Goal: Communication & Community: Answer question/provide support

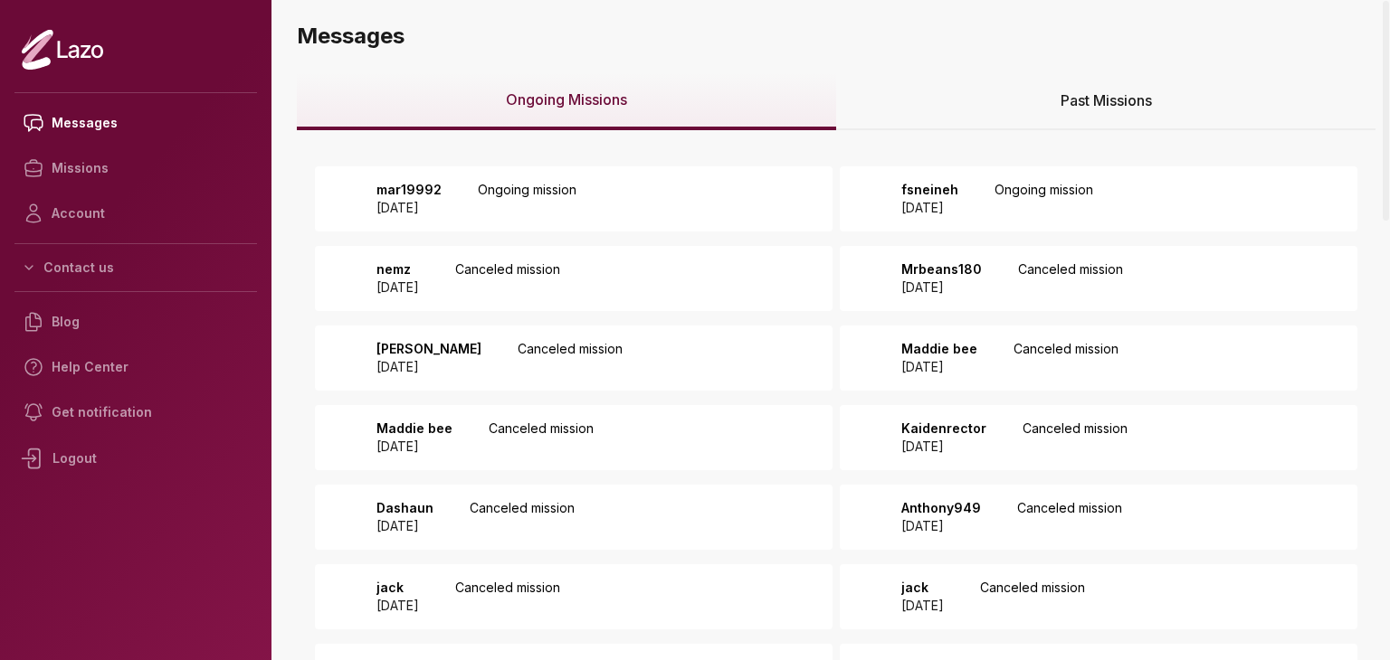
click at [531, 166] on div "mar19992 2025 September 19 Ongoing mission" at bounding box center [573, 198] width 517 height 65
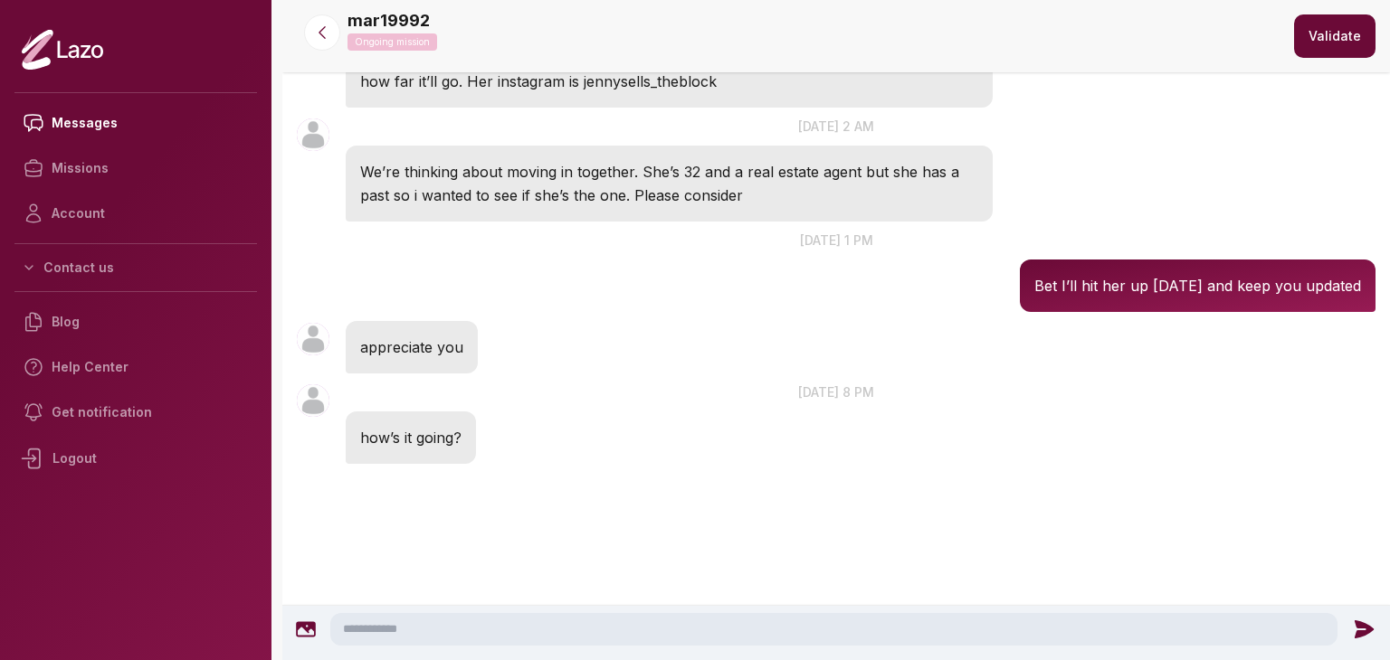
scroll to position [138, 0]
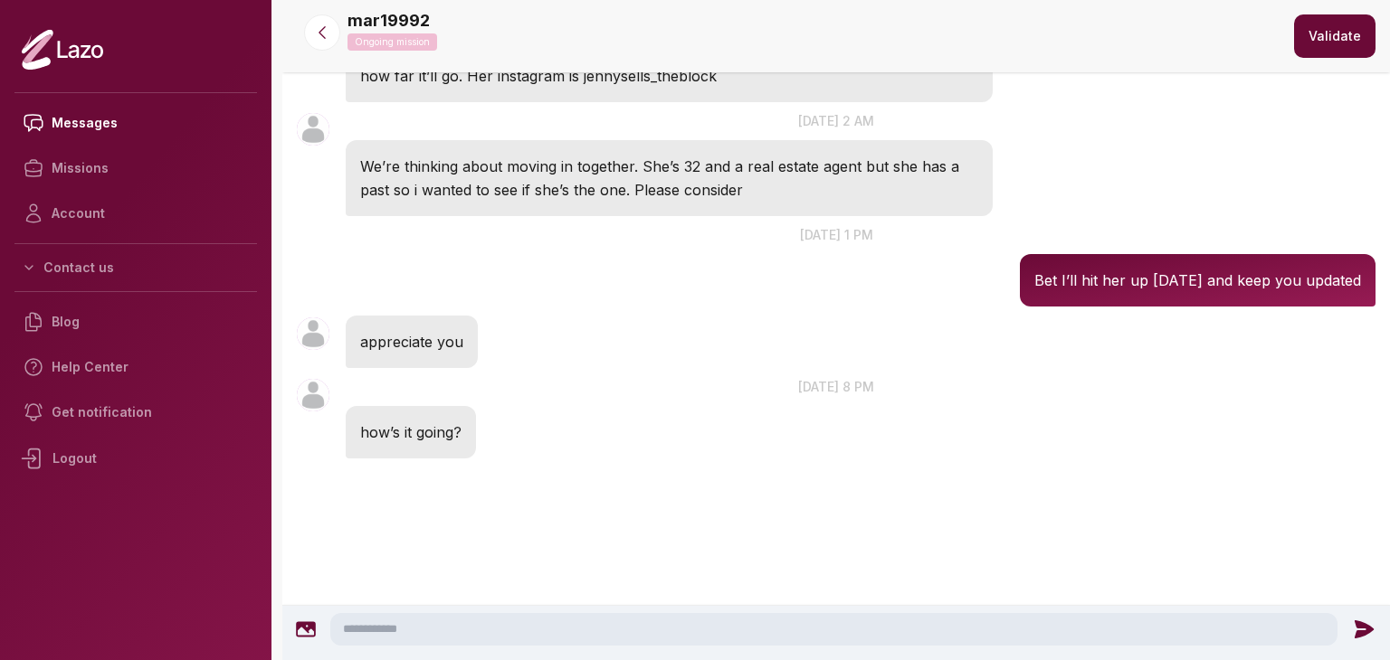
click at [484, 620] on textarea at bounding box center [833, 629] width 1007 height 33
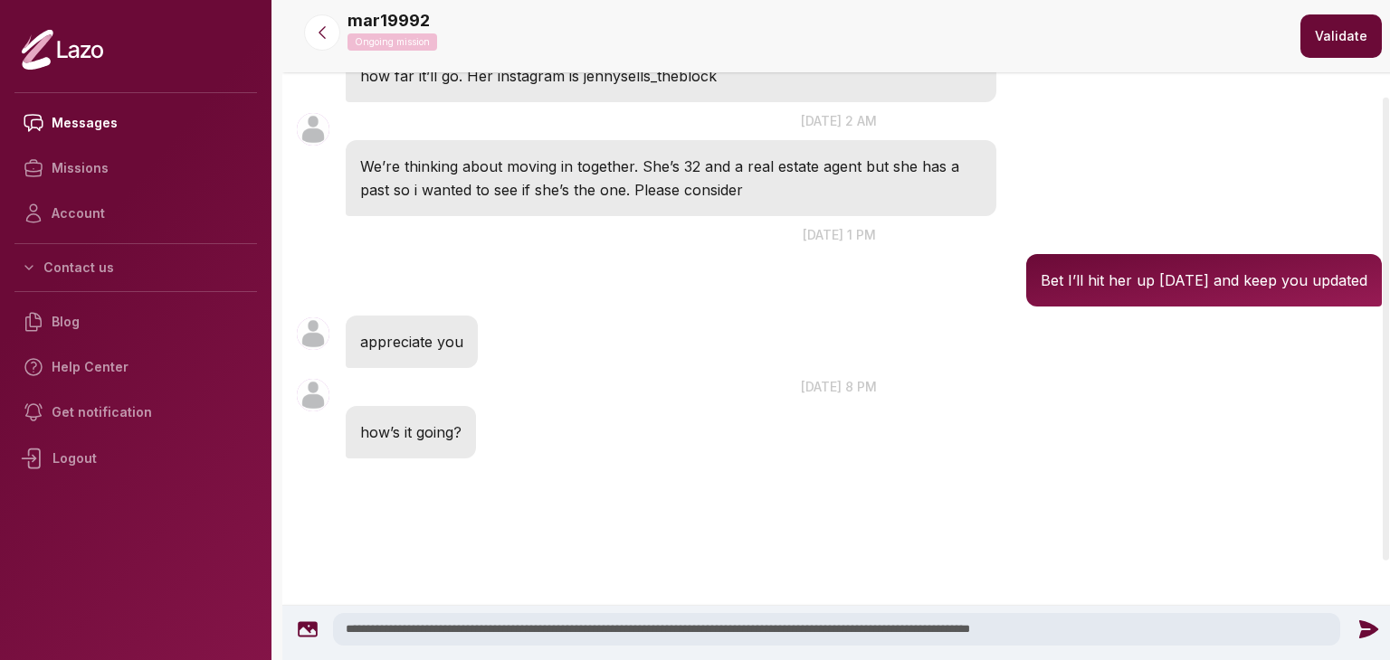
type textarea "**********"
click at [1356, 633] on icon at bounding box center [1368, 630] width 24 height 24
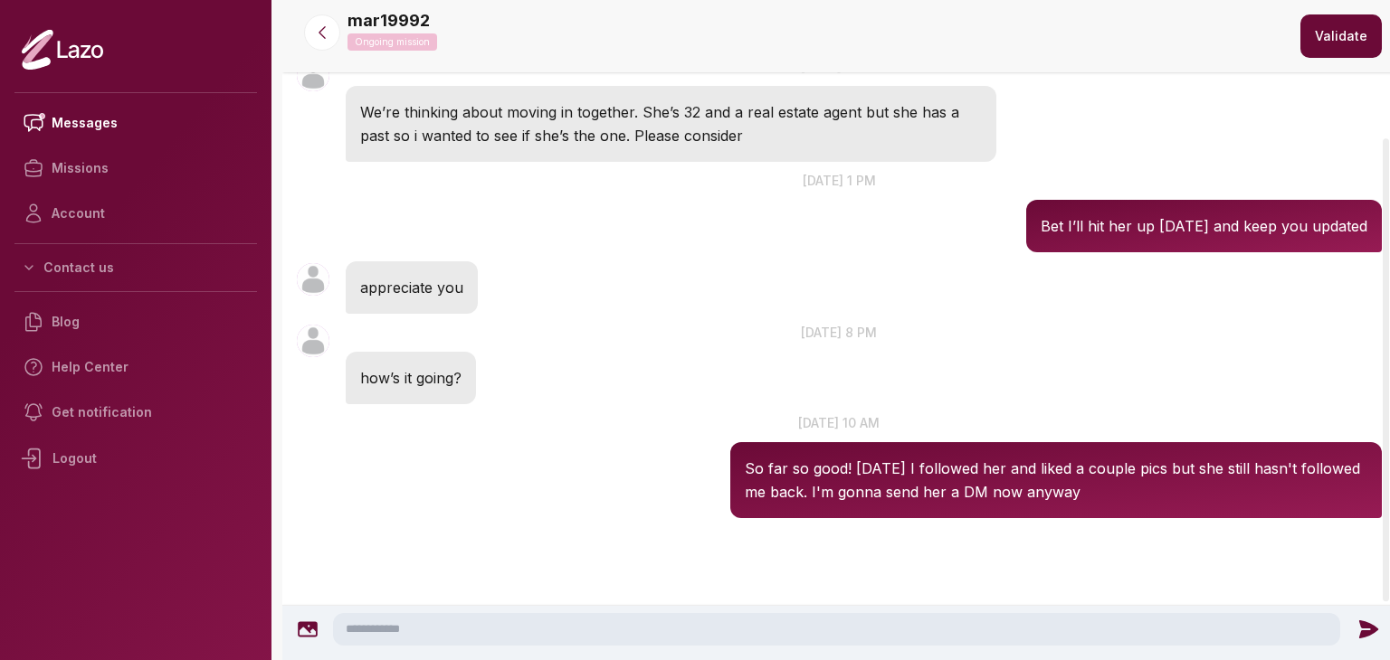
scroll to position [199, 0]
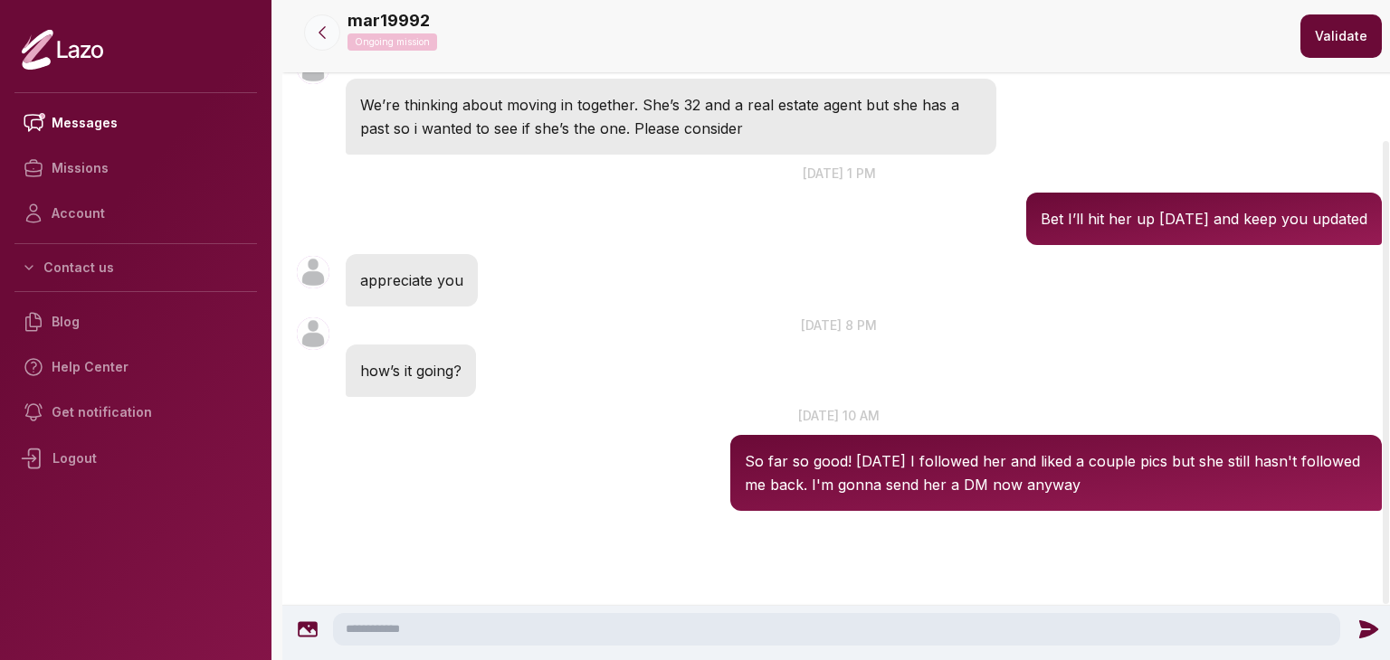
click at [320, 30] on icon at bounding box center [322, 33] width 18 height 18
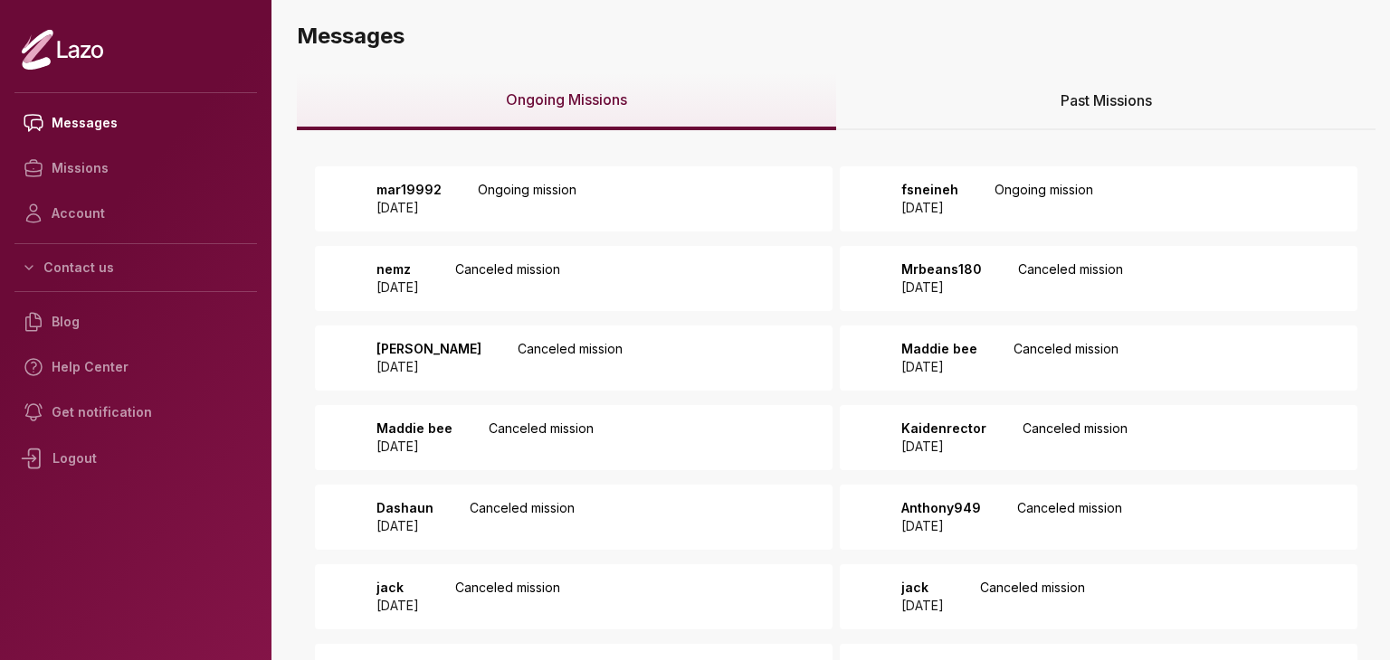
click at [1020, 178] on div "fsneineh [DATE] Ongoing mission" at bounding box center [1097, 198] width 517 height 65
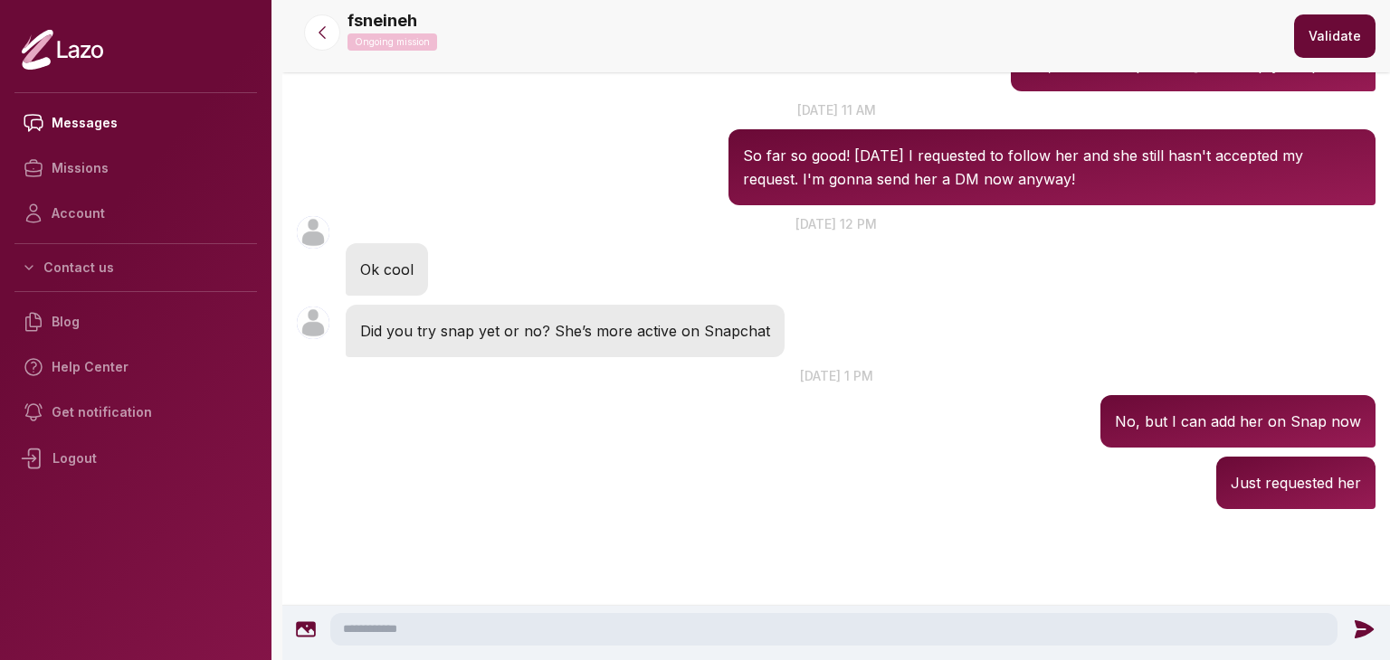
scroll to position [764, 0]
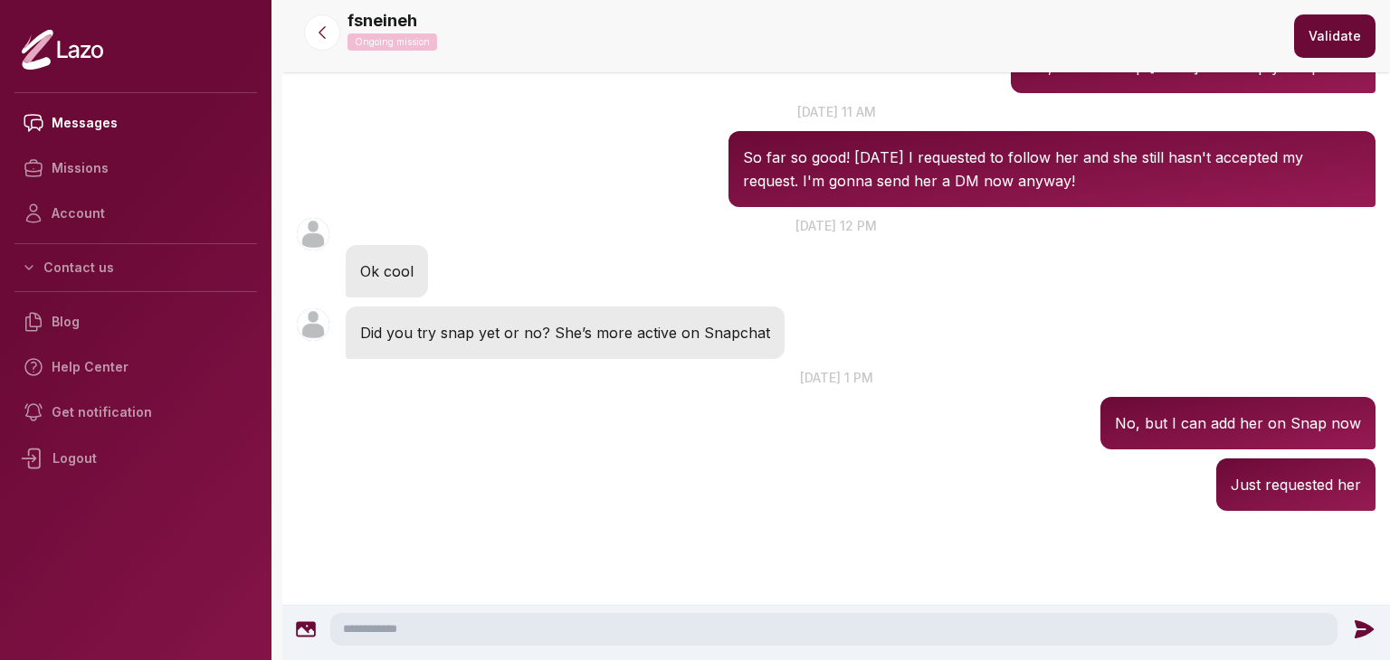
click at [532, 620] on textarea at bounding box center [833, 629] width 1007 height 33
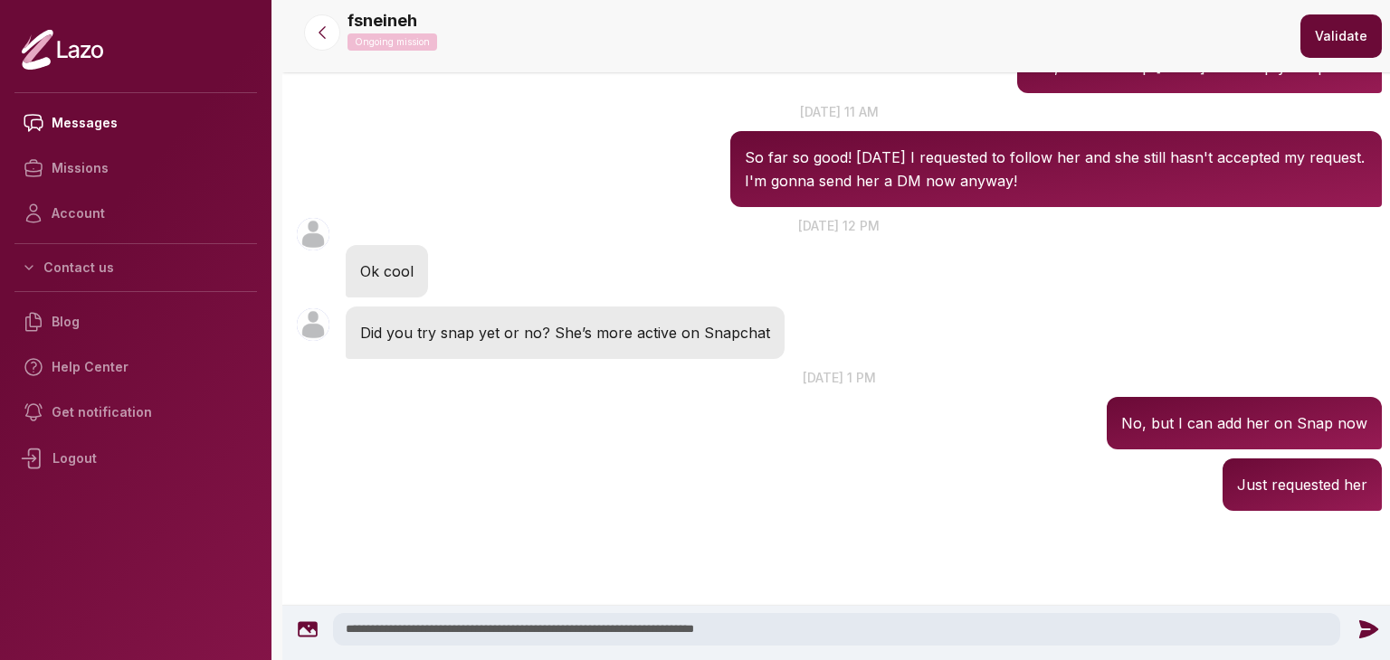
type textarea "**********"
click at [1358, 622] on icon at bounding box center [1367, 630] width 19 height 18
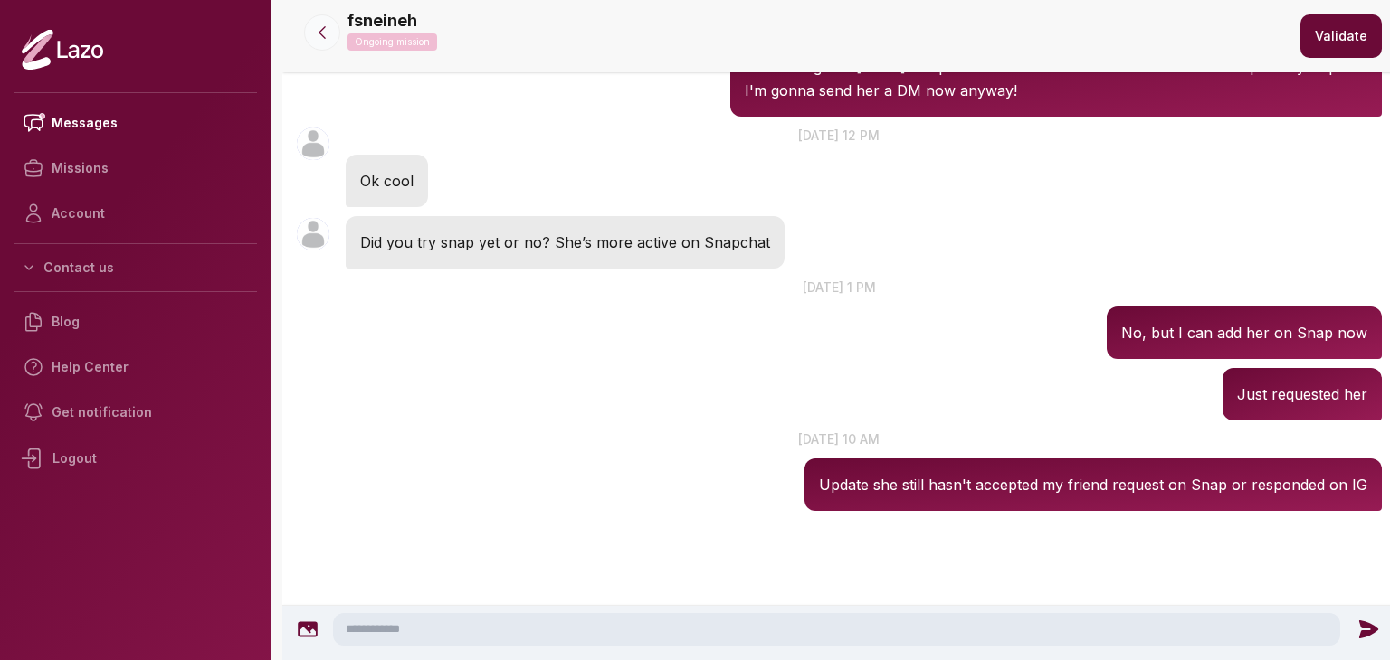
click at [318, 32] on icon at bounding box center [322, 33] width 18 height 18
